Goal: Task Accomplishment & Management: Use online tool/utility

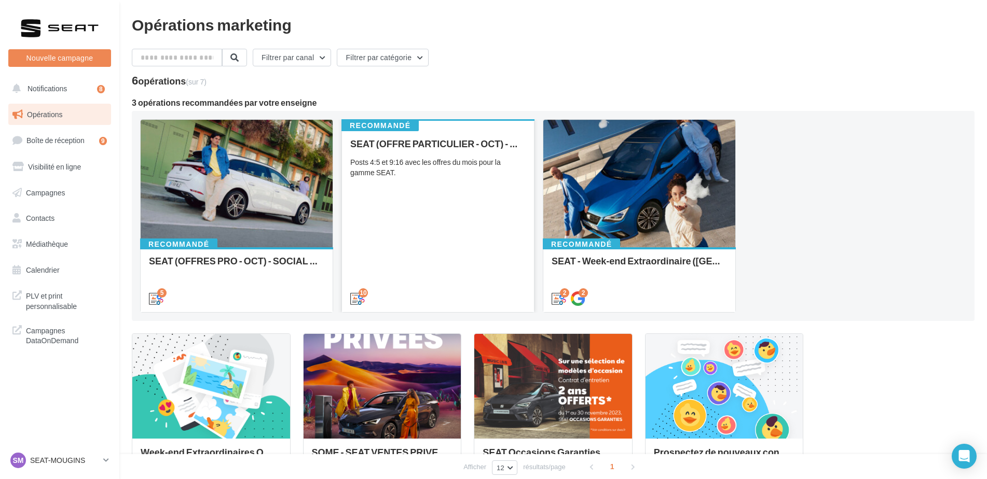
click at [419, 257] on div "SEAT (OFFRE PARTICULIER - OCT) - SOCIAL MEDIA Posts 4:5 et 9:16 avec les offres…" at bounding box center [437, 220] width 175 height 164
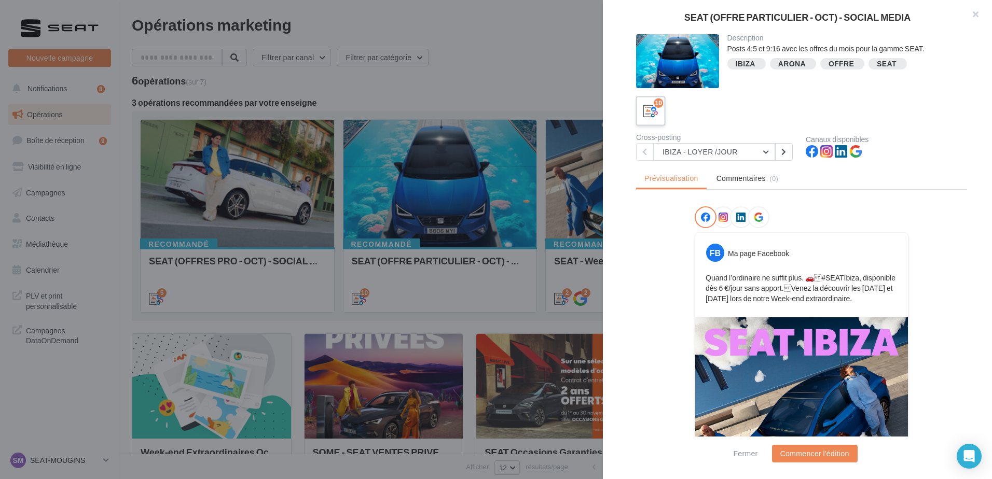
click at [647, 110] on icon at bounding box center [650, 111] width 15 height 15
click at [785, 149] on icon at bounding box center [783, 151] width 5 height 7
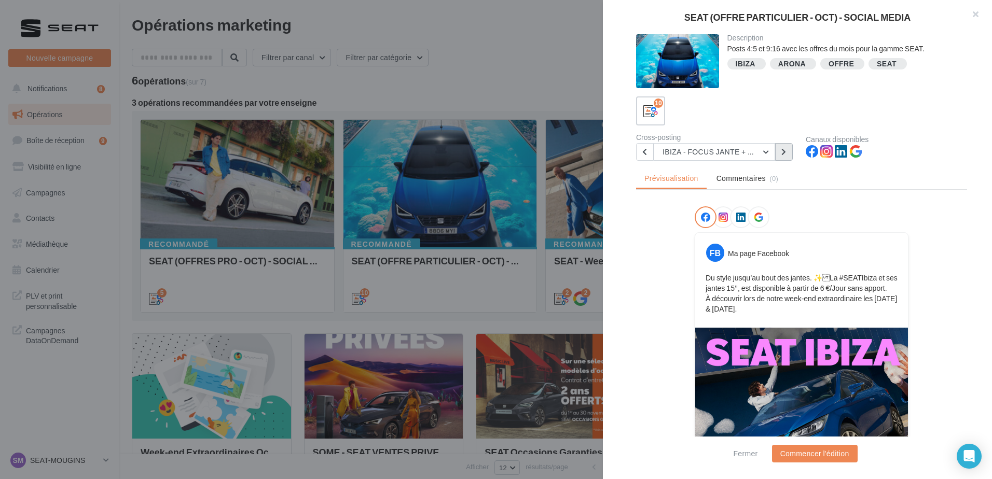
click at [776, 154] on button at bounding box center [784, 152] width 18 height 18
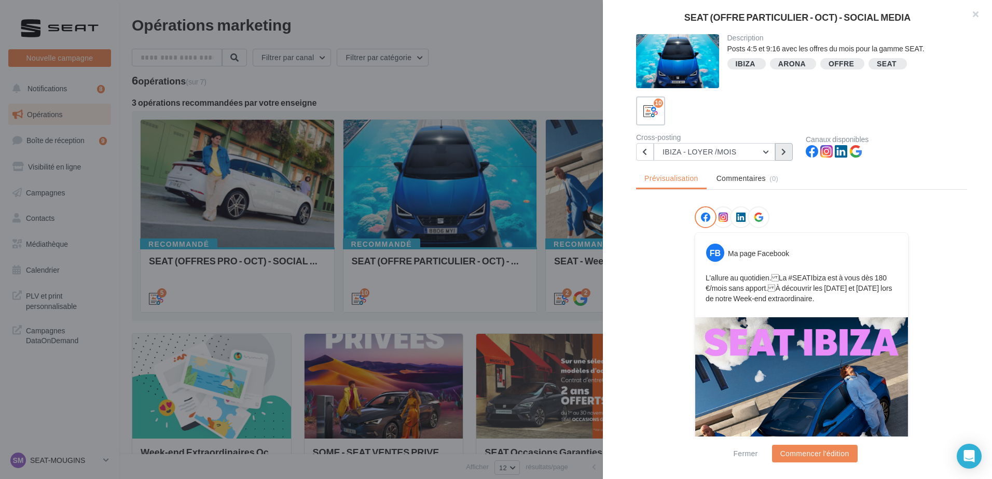
click at [776, 154] on button at bounding box center [784, 152] width 18 height 18
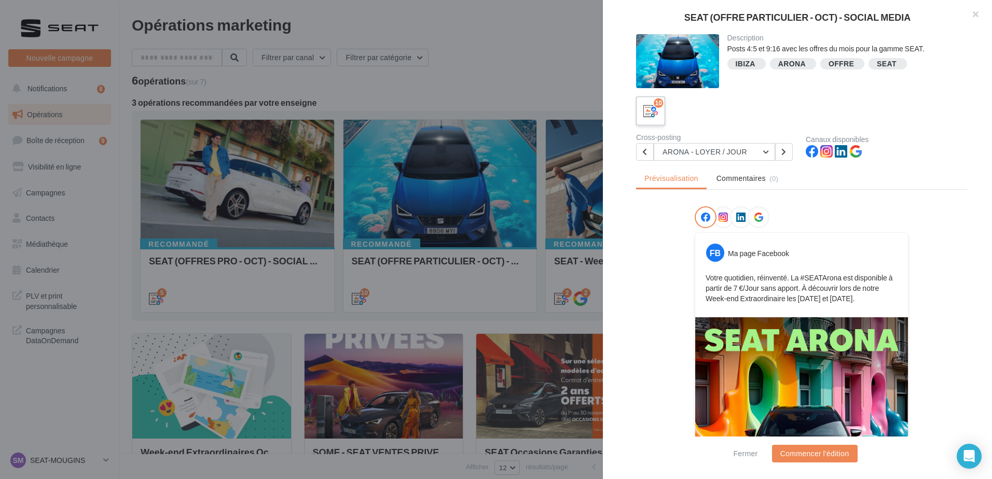
click at [657, 118] on icon at bounding box center [650, 111] width 15 height 15
click at [489, 292] on div at bounding box center [496, 239] width 992 height 479
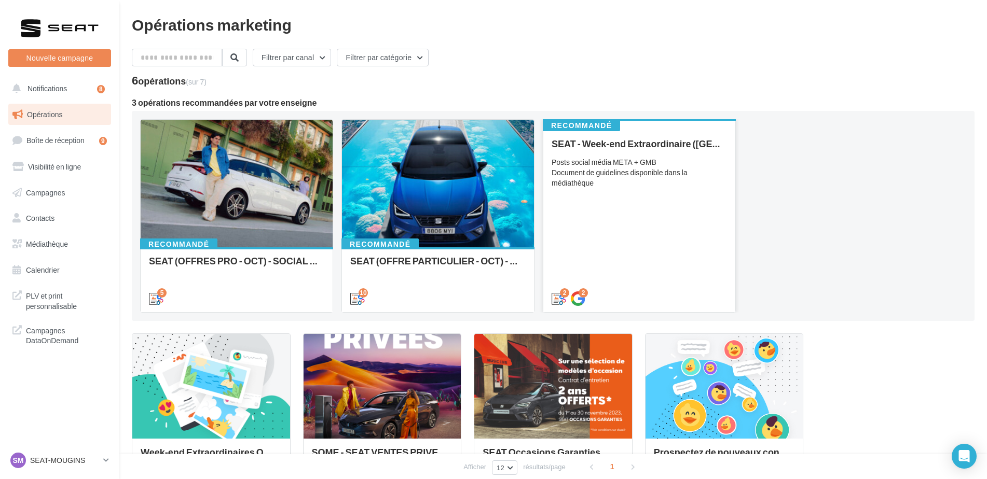
click at [700, 235] on div "SEAT - Week-end Extraordinaire (JPO) - OCTOBRE Posts social média META + GMB Do…" at bounding box center [638, 220] width 175 height 164
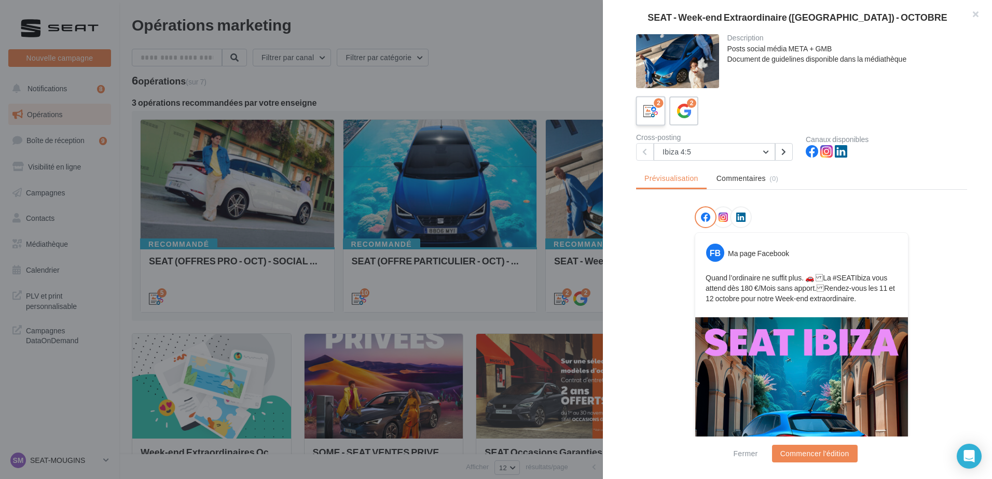
click at [650, 121] on label "2" at bounding box center [650, 111] width 30 height 30
click at [685, 121] on label "2" at bounding box center [684, 111] width 30 height 30
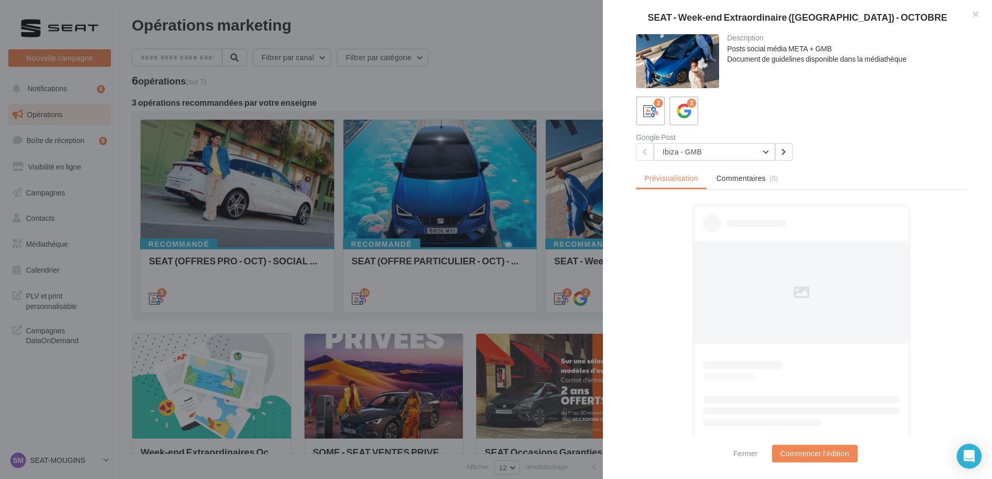
click at [462, 213] on div at bounding box center [496, 239] width 992 height 479
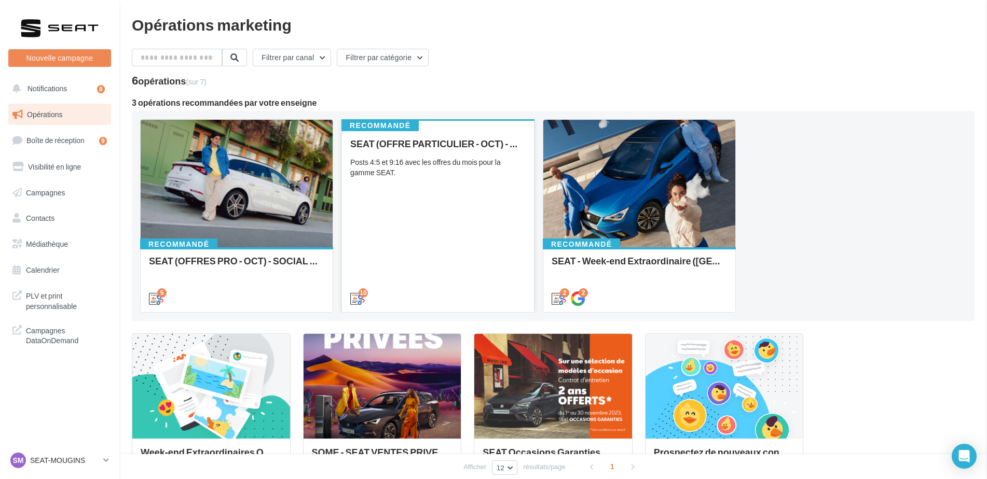
click at [465, 233] on div "SEAT (OFFRE PARTICULIER - OCT) - SOCIAL MEDIA Posts 4:5 et 9:16 avec les offres…" at bounding box center [437, 220] width 175 height 164
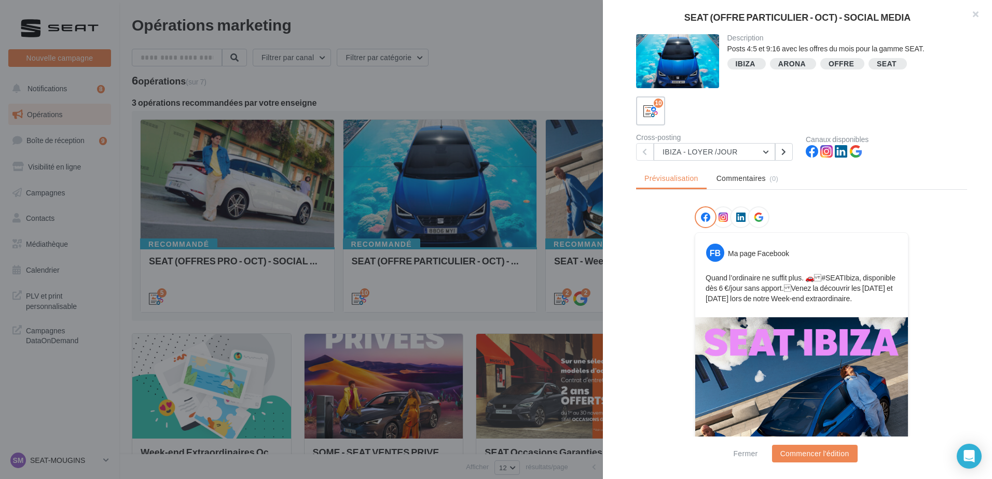
click at [733, 179] on span "Commentaires" at bounding box center [740, 178] width 49 height 10
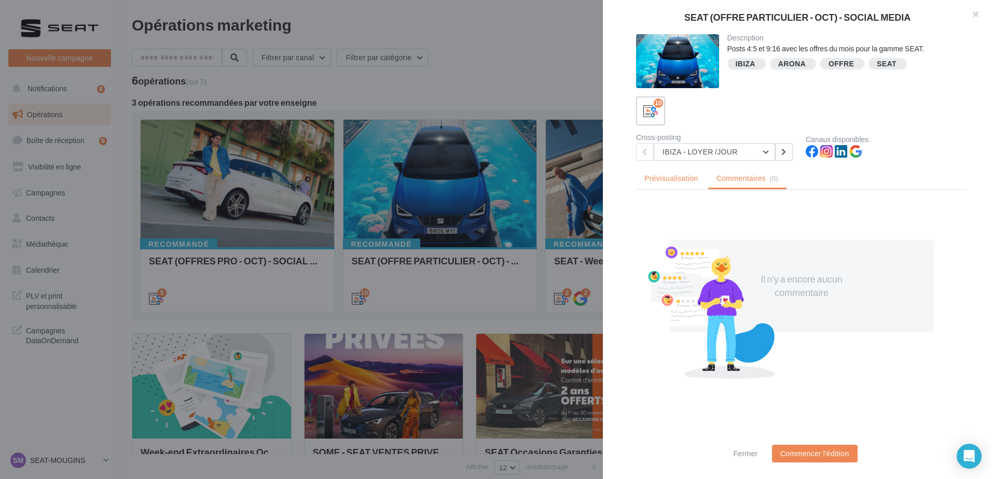
click at [652, 177] on span "Prévisualisation" at bounding box center [671, 178] width 54 height 9
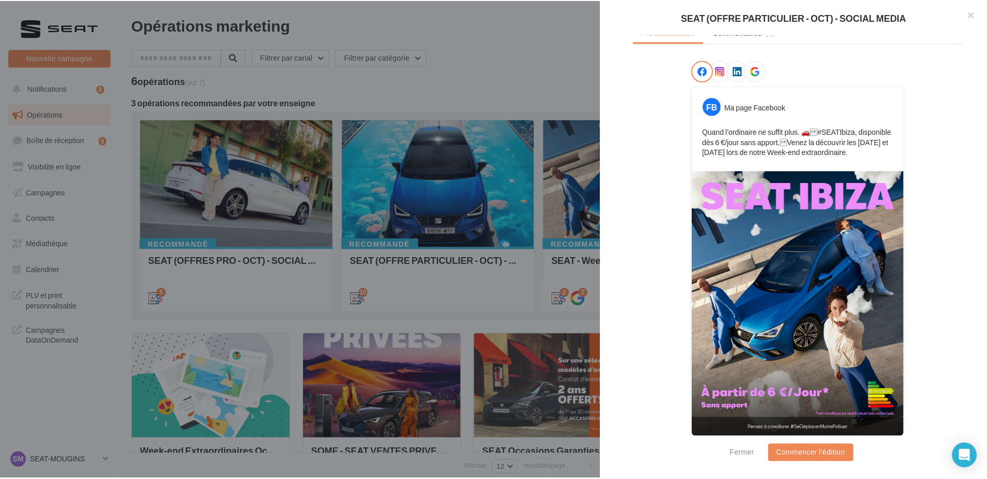
scroll to position [151, 0]
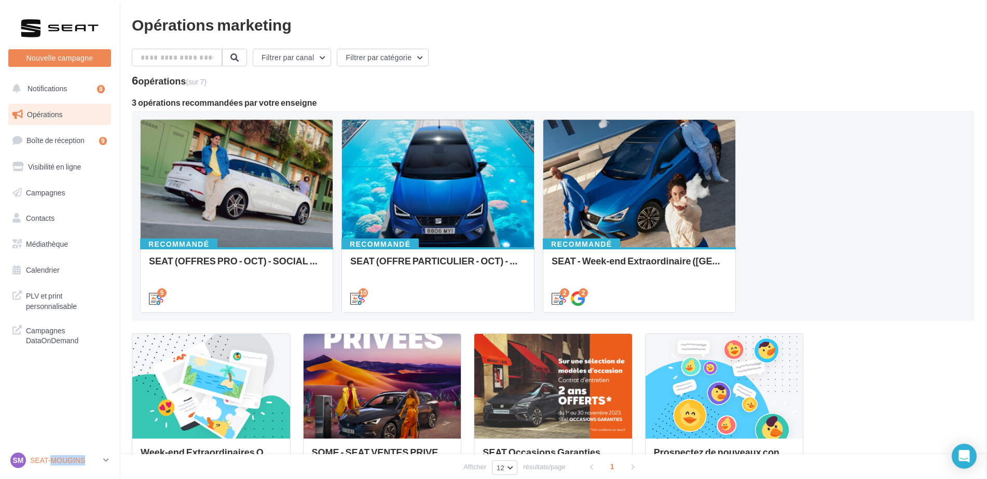
click at [56, 456] on p "SEAT-MOUGINS" at bounding box center [64, 460] width 69 height 10
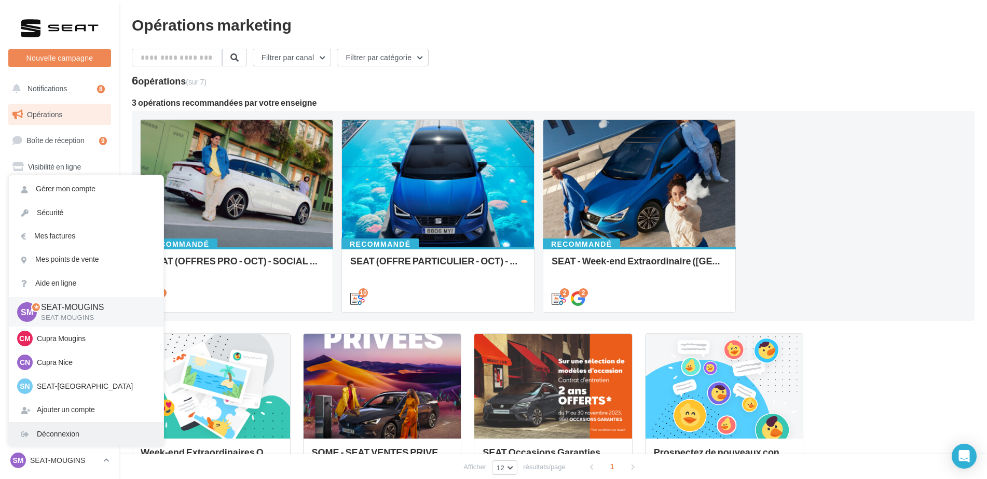
drag, startPoint x: 56, startPoint y: 456, endPoint x: 49, endPoint y: 435, distance: 21.8
click at [49, 435] on div "Déconnexion" at bounding box center [86, 434] width 155 height 23
